Goal: Information Seeking & Learning: Learn about a topic

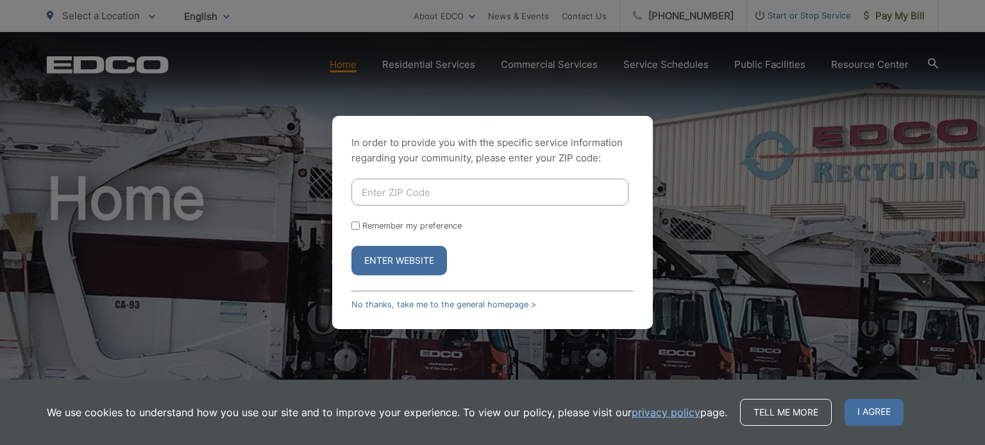
click at [392, 185] on input "Enter ZIP Code" at bounding box center [489, 192] width 277 height 27
type input "92119"
click at [351, 246] on button "Enter Website" at bounding box center [399, 260] width 96 height 29
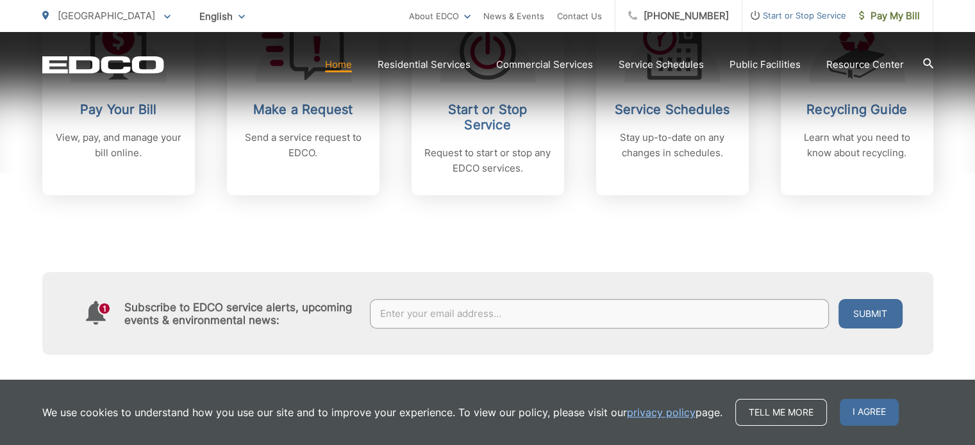
scroll to position [640, 0]
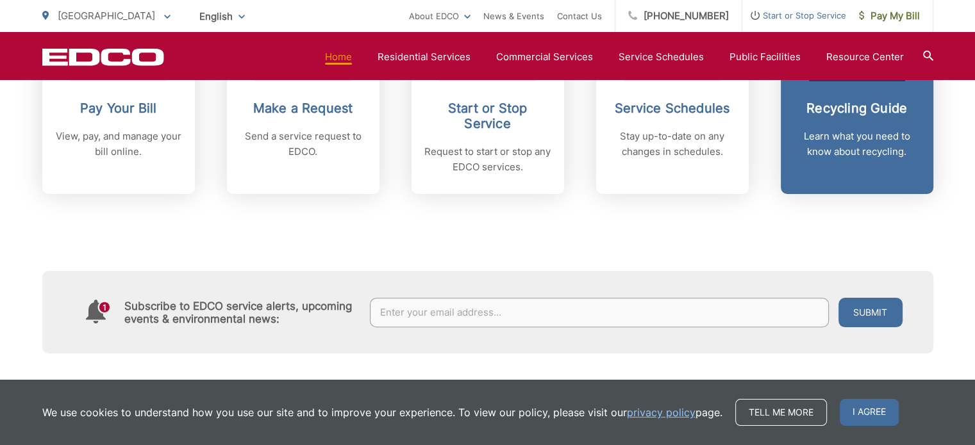
click at [848, 121] on div "Recycling Guide Learn what you need to know about recycling." at bounding box center [857, 130] width 127 height 59
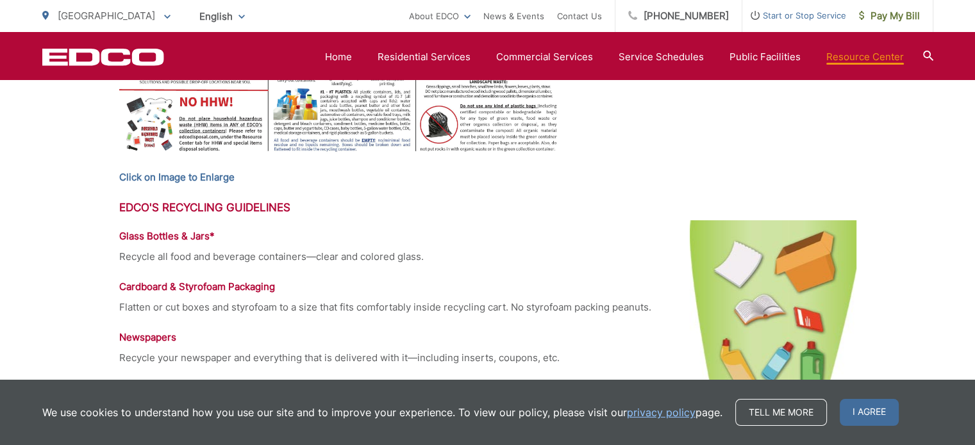
scroll to position [882, 0]
